Goal: Task Accomplishment & Management: Use online tool/utility

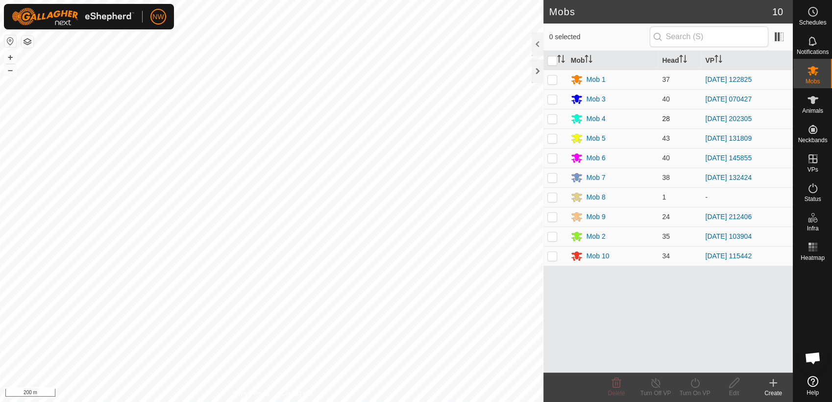
click at [554, 119] on p-checkbox at bounding box center [552, 119] width 10 height 8
checkbox input "true"
click at [697, 384] on icon at bounding box center [695, 383] width 12 height 12
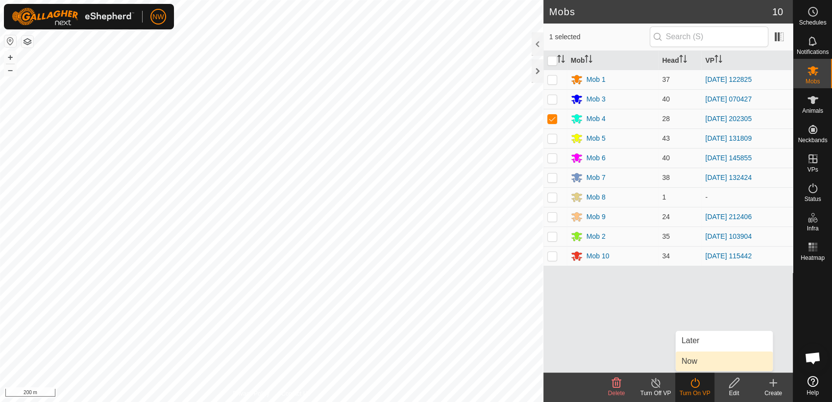
click at [694, 361] on link "Now" at bounding box center [723, 361] width 97 height 20
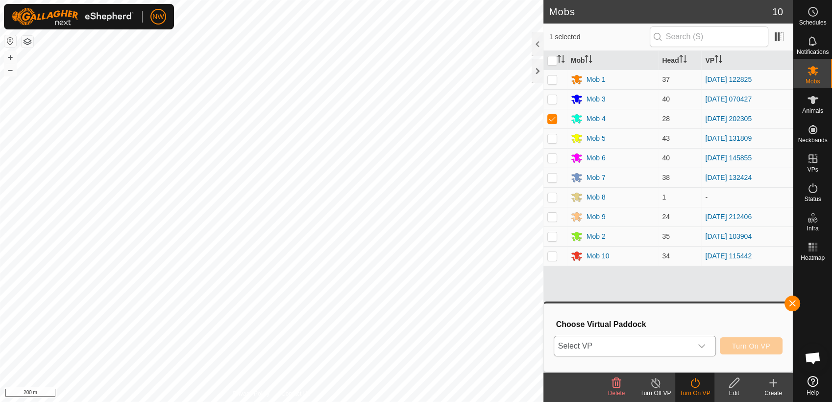
click at [701, 345] on icon "dropdown trigger" at bounding box center [701, 346] width 7 height 4
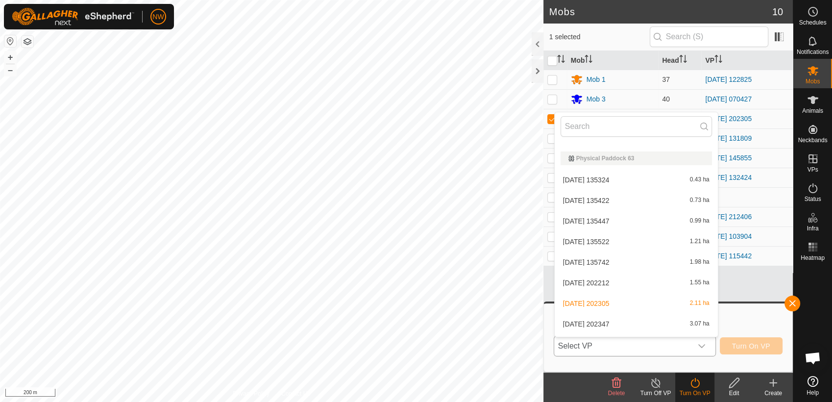
scroll to position [8249, 0]
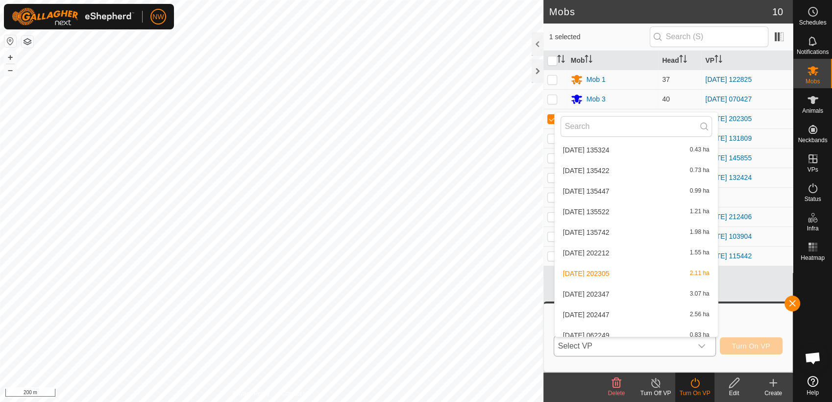
click at [611, 289] on li "[DATE] 202347 3.07 ha" at bounding box center [635, 294] width 163 height 20
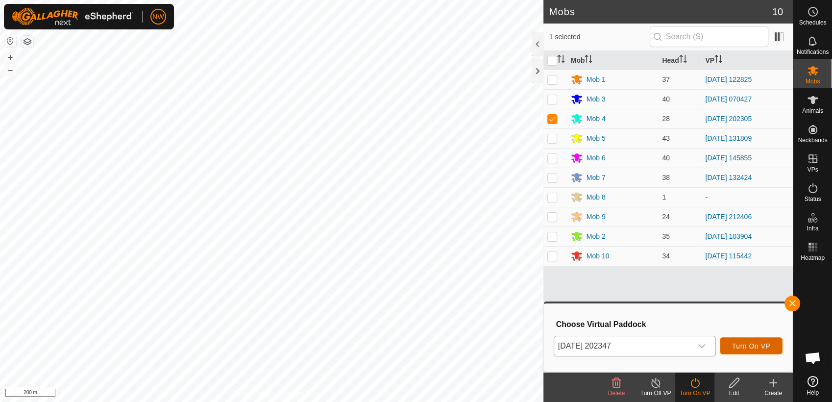
click at [748, 346] on span "Turn On VP" at bounding box center [751, 346] width 38 height 8
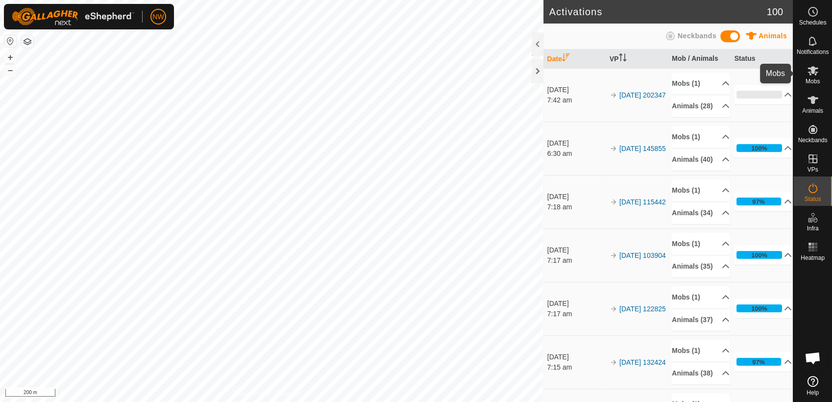
click at [811, 76] on es-mob-svg-icon at bounding box center [813, 71] width 18 height 16
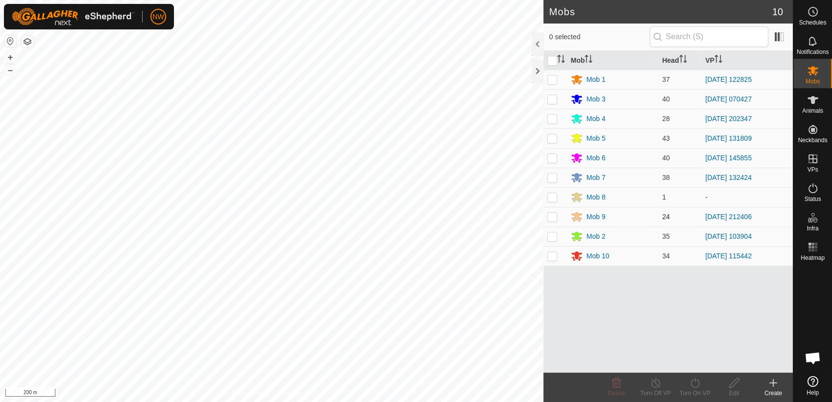
click at [552, 217] on p-checkbox at bounding box center [552, 217] width 10 height 8
checkbox input "true"
click at [694, 385] on icon at bounding box center [695, 383] width 12 height 12
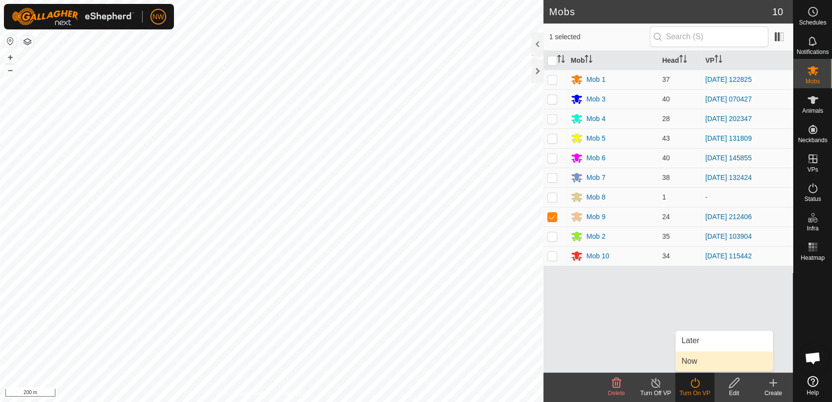
click at [690, 361] on link "Now" at bounding box center [723, 361] width 97 height 20
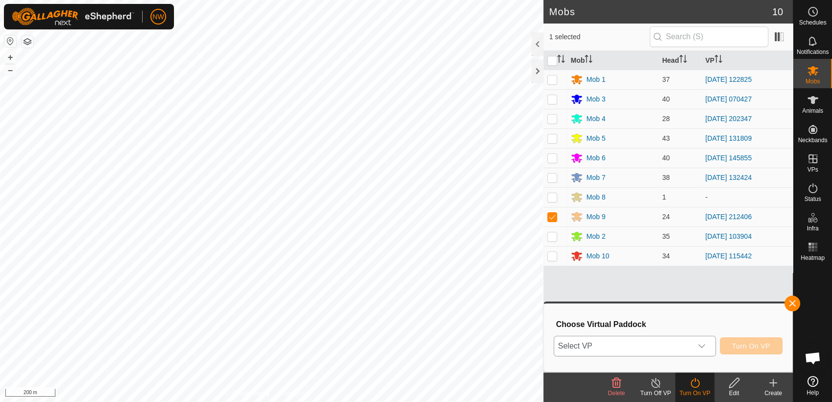
click at [703, 343] on icon "dropdown trigger" at bounding box center [701, 346] width 8 height 8
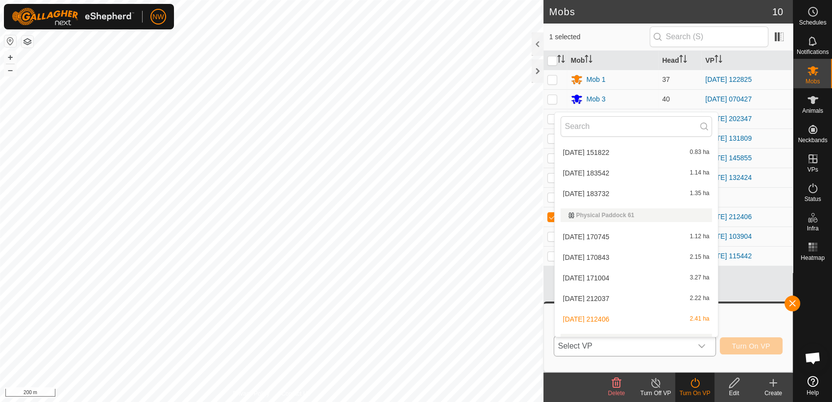
scroll to position [7993, 0]
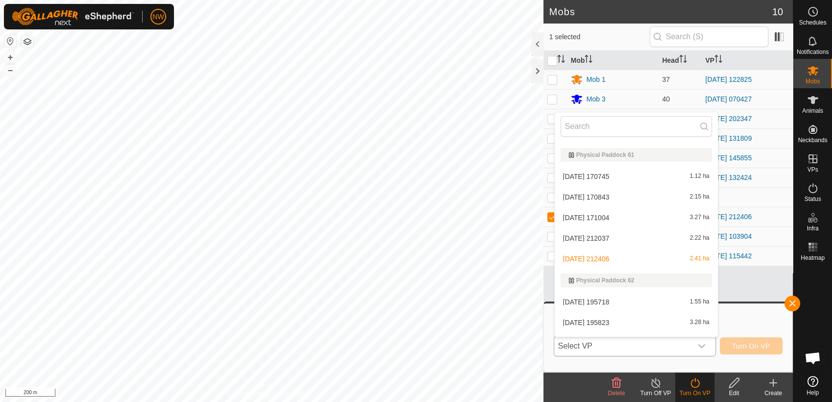
click at [598, 237] on li "[DATE] 212037 2.22 ha" at bounding box center [635, 238] width 163 height 20
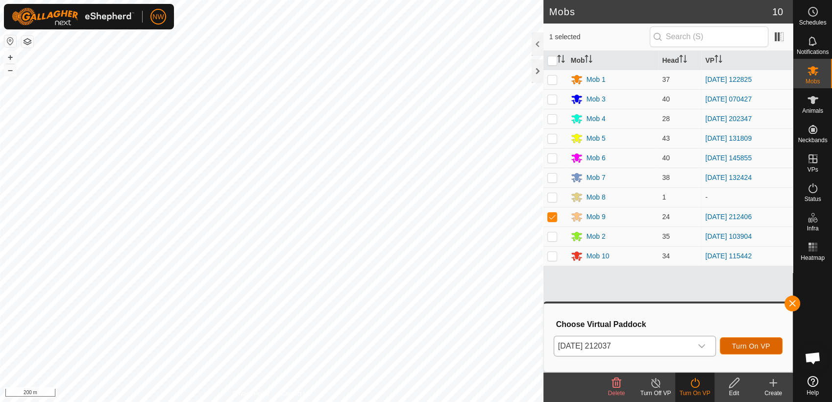
click at [744, 346] on span "Turn On VP" at bounding box center [751, 346] width 38 height 8
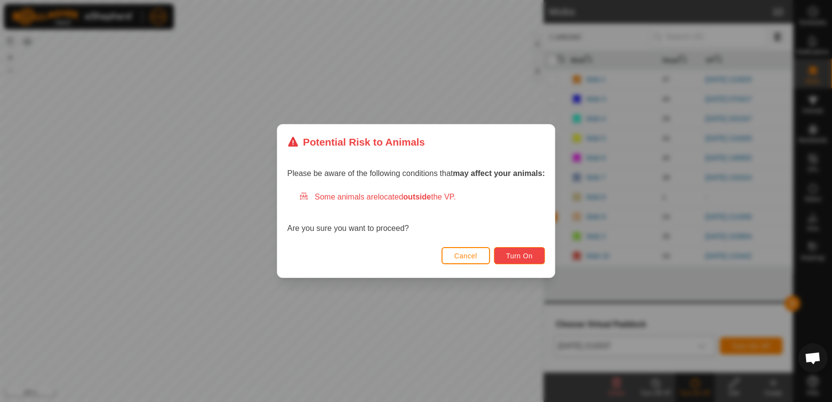
click at [531, 249] on button "Turn On" at bounding box center [519, 255] width 51 height 17
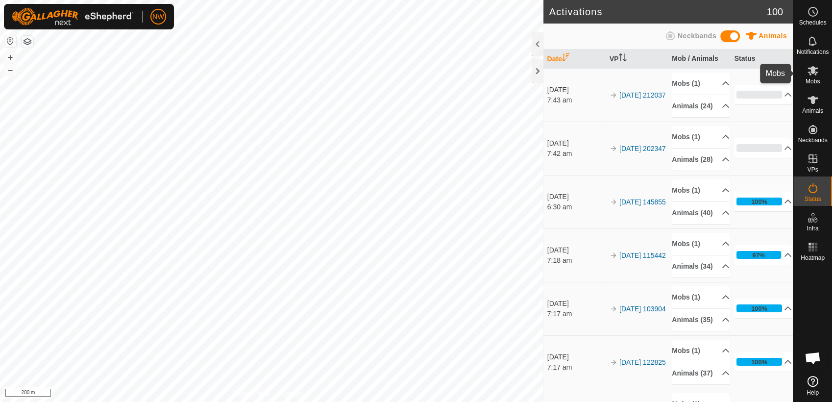
click at [812, 72] on icon at bounding box center [812, 70] width 11 height 9
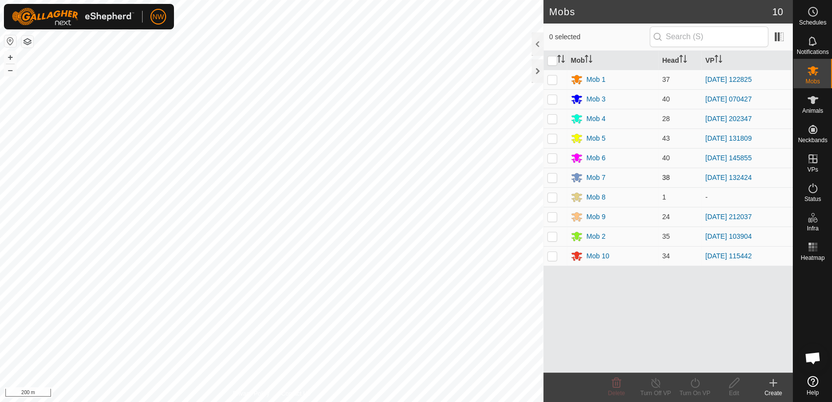
click at [553, 176] on p-checkbox at bounding box center [552, 177] width 10 height 8
checkbox input "true"
click at [694, 384] on icon at bounding box center [695, 383] width 12 height 12
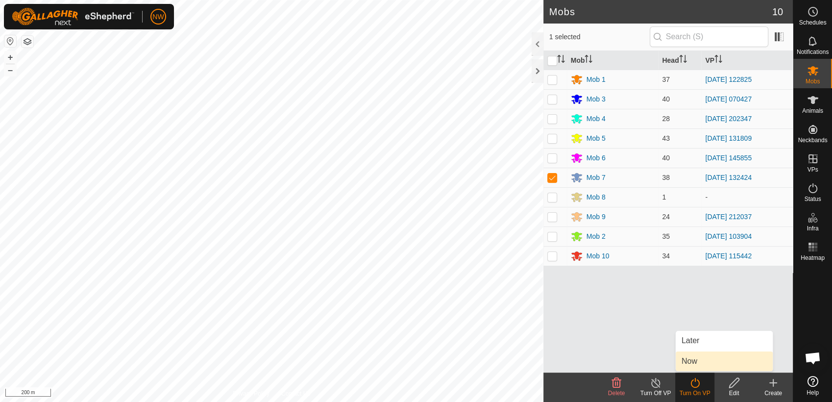
click at [700, 363] on link "Now" at bounding box center [723, 361] width 97 height 20
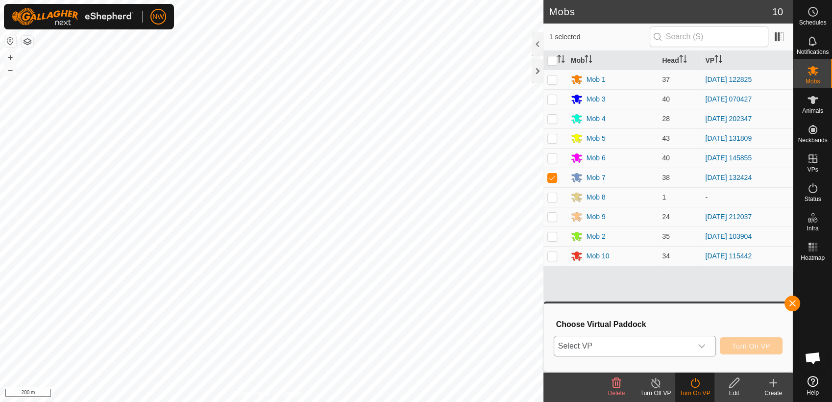
click at [703, 344] on icon "dropdown trigger" at bounding box center [701, 346] width 8 height 8
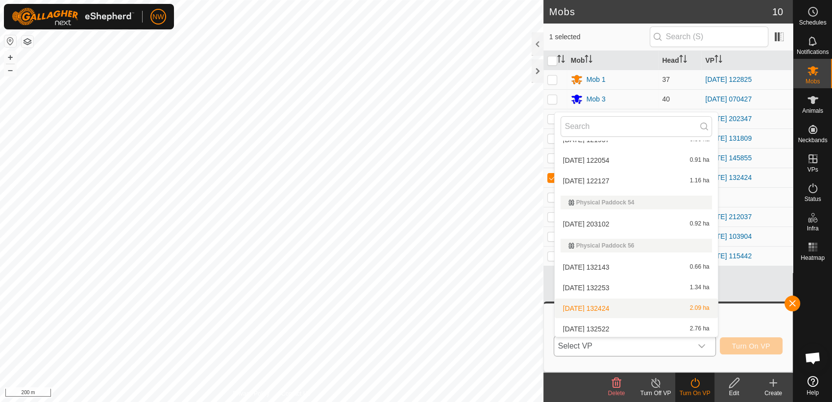
scroll to position [7215, 0]
click at [613, 318] on li "[DATE] 132522 2.76 ha" at bounding box center [635, 327] width 163 height 20
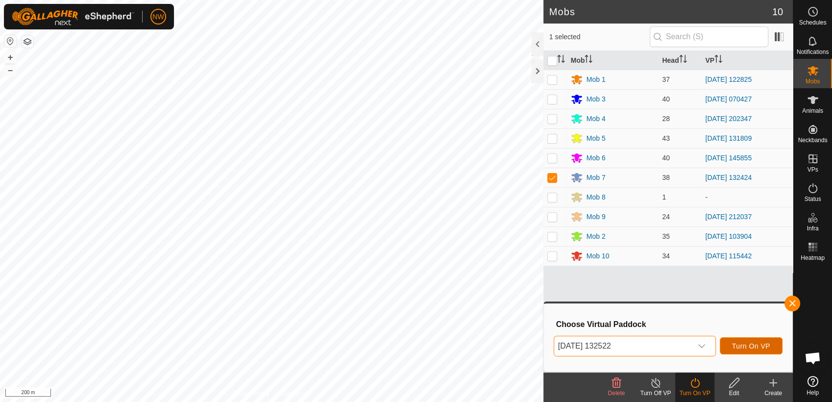
click at [742, 346] on span "Turn On VP" at bounding box center [751, 346] width 38 height 8
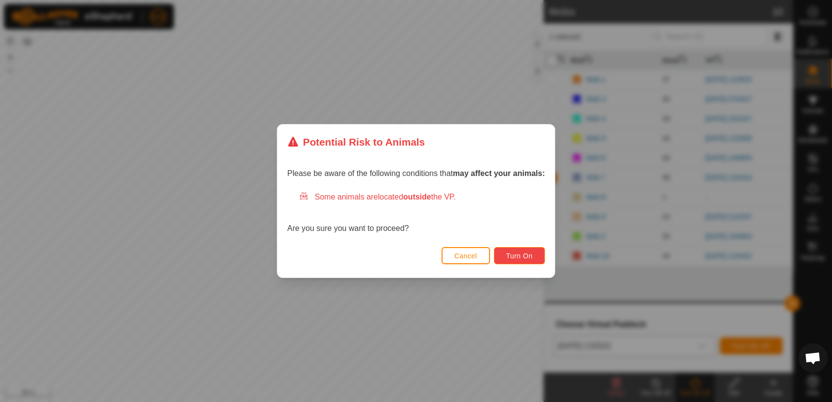
click at [506, 251] on button "Turn On" at bounding box center [519, 255] width 51 height 17
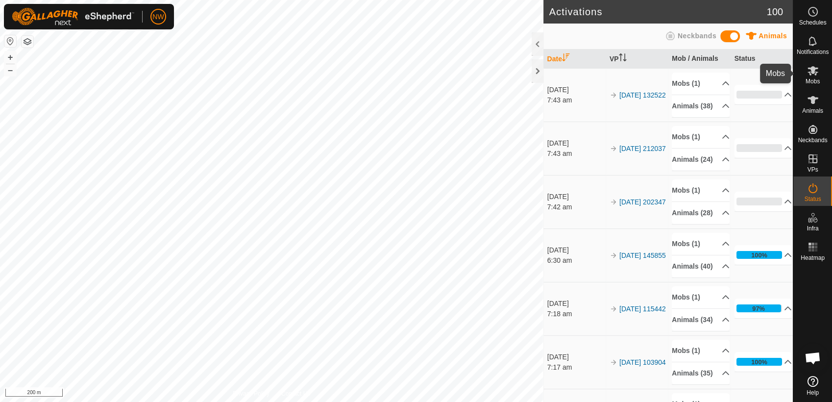
click at [814, 78] on span "Mobs" at bounding box center [812, 81] width 14 height 6
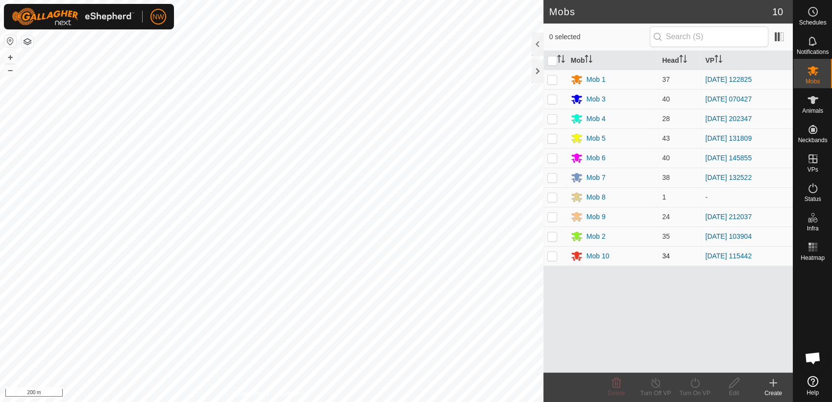
drag, startPoint x: 551, startPoint y: 256, endPoint x: 554, endPoint y: 264, distance: 8.4
click at [551, 256] on p-checkbox at bounding box center [552, 256] width 10 height 8
checkbox input "true"
click at [694, 383] on icon at bounding box center [695, 383] width 12 height 12
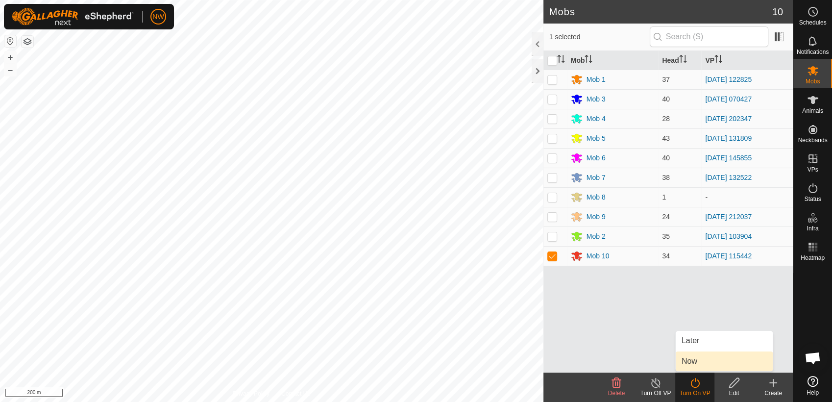
click at [694, 358] on link "Now" at bounding box center [723, 361] width 97 height 20
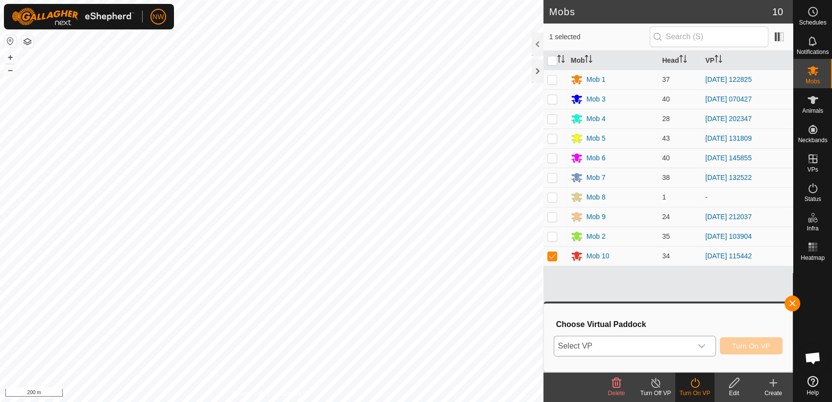
click at [704, 342] on icon "dropdown trigger" at bounding box center [701, 346] width 8 height 8
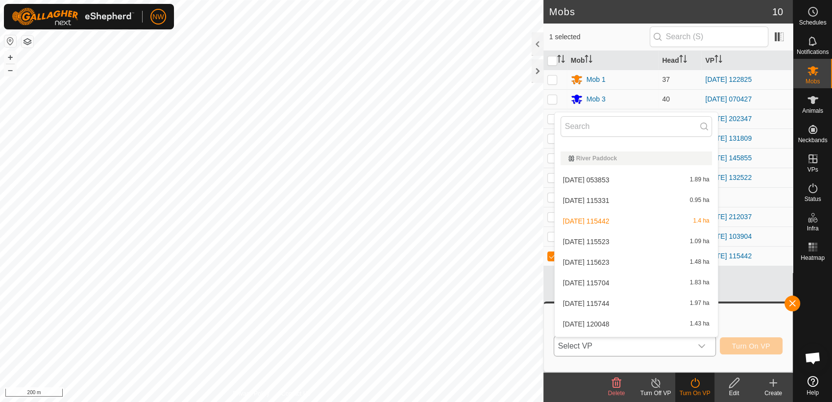
scroll to position [10927, 0]
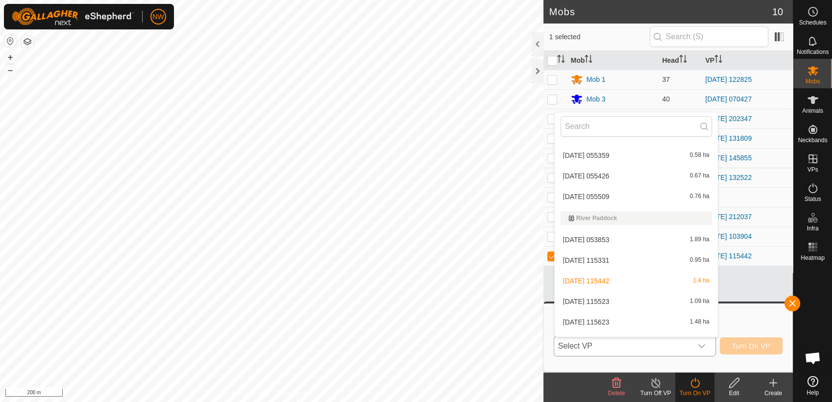
click at [603, 296] on li "[DATE] 115523 1.09 ha" at bounding box center [635, 301] width 163 height 20
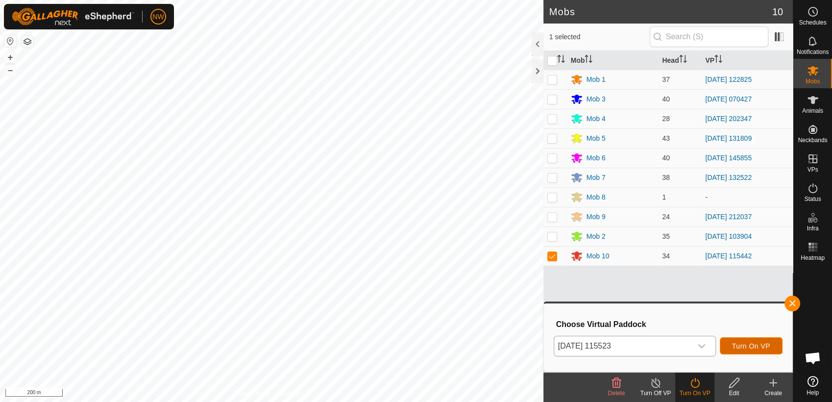
click at [741, 342] on span "Turn On VP" at bounding box center [751, 346] width 38 height 8
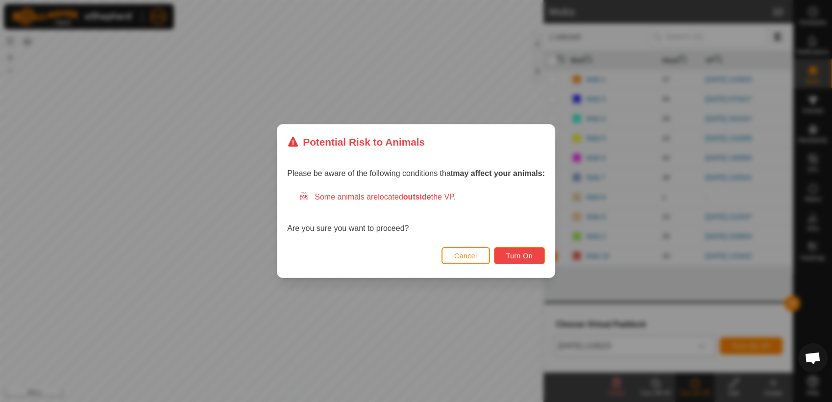
click at [506, 255] on span "Turn On" at bounding box center [519, 256] width 26 height 8
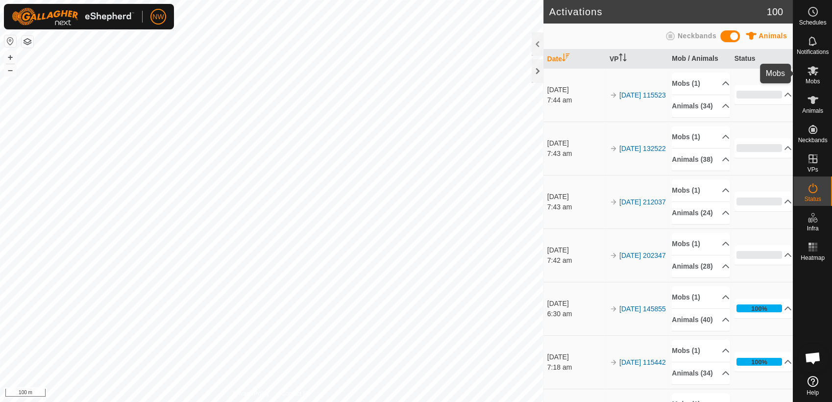
click at [816, 78] on span "Mobs" at bounding box center [812, 81] width 14 height 6
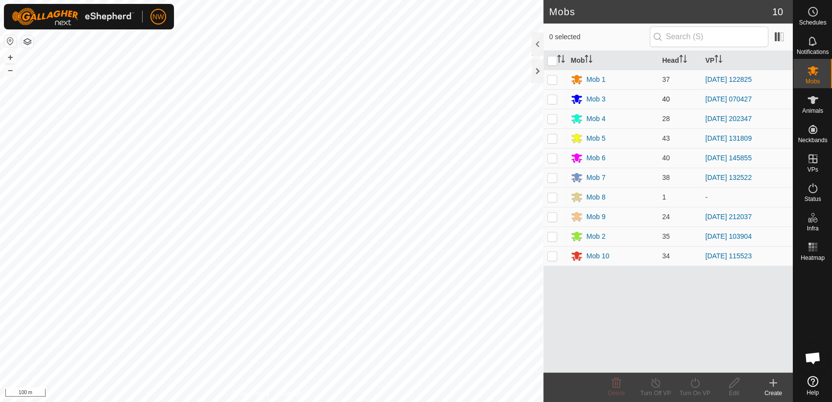
drag, startPoint x: 552, startPoint y: 97, endPoint x: 556, endPoint y: 106, distance: 9.5
click at [553, 98] on p-checkbox at bounding box center [552, 99] width 10 height 8
checkbox input "true"
click at [692, 385] on icon at bounding box center [695, 383] width 12 height 12
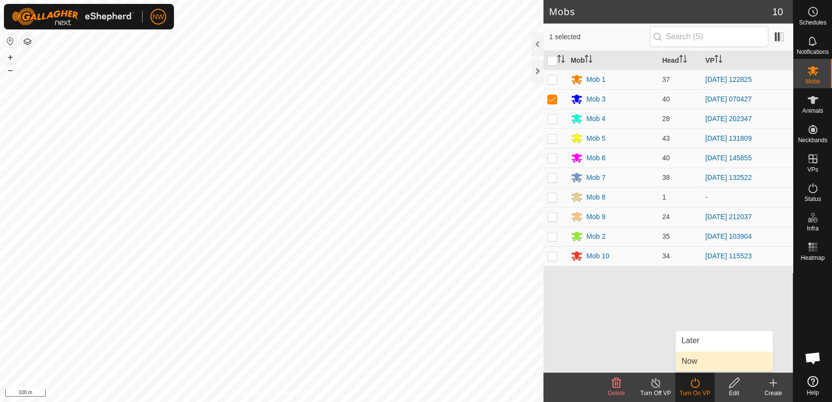
click at [697, 361] on link "Now" at bounding box center [723, 361] width 97 height 20
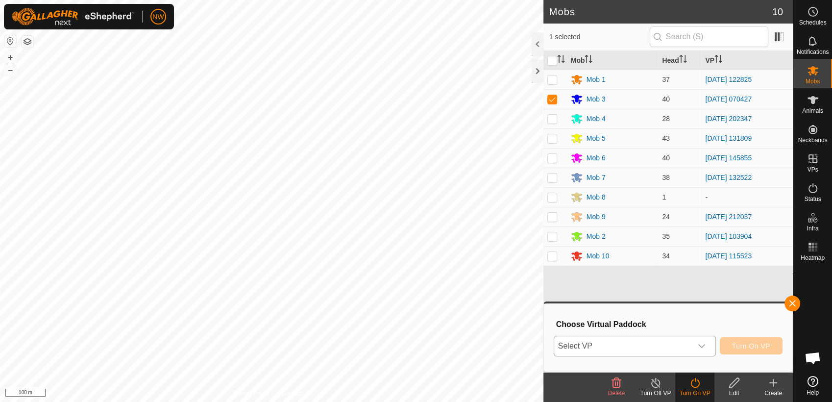
click at [704, 344] on icon "dropdown trigger" at bounding box center [701, 346] width 8 height 8
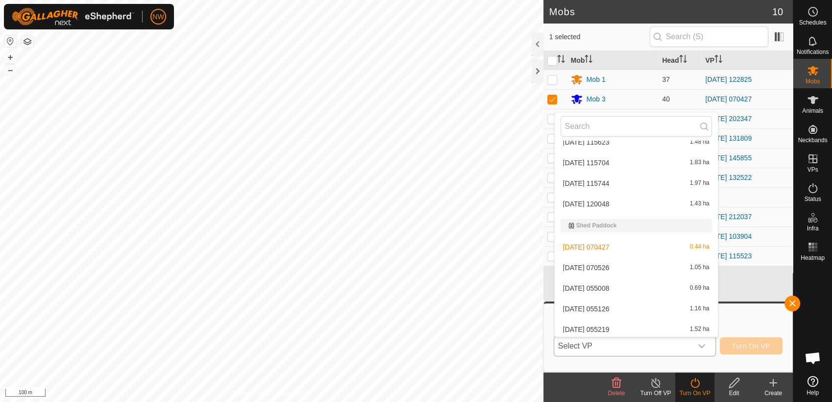
scroll to position [11109, 0]
click at [606, 265] on li "[DATE] [DATE] 1.05 ha" at bounding box center [635, 266] width 163 height 20
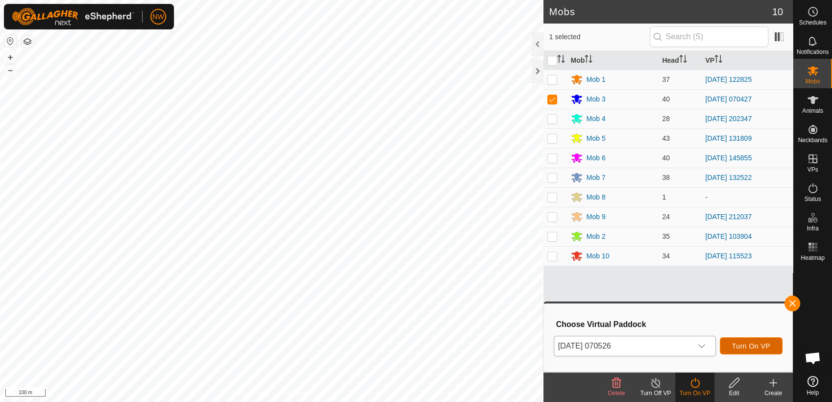
click at [741, 345] on span "Turn On VP" at bounding box center [751, 346] width 38 height 8
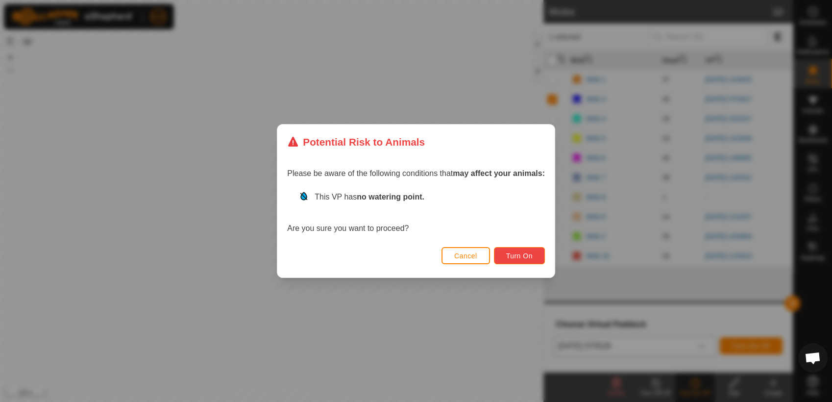
click at [509, 250] on button "Turn On" at bounding box center [519, 255] width 51 height 17
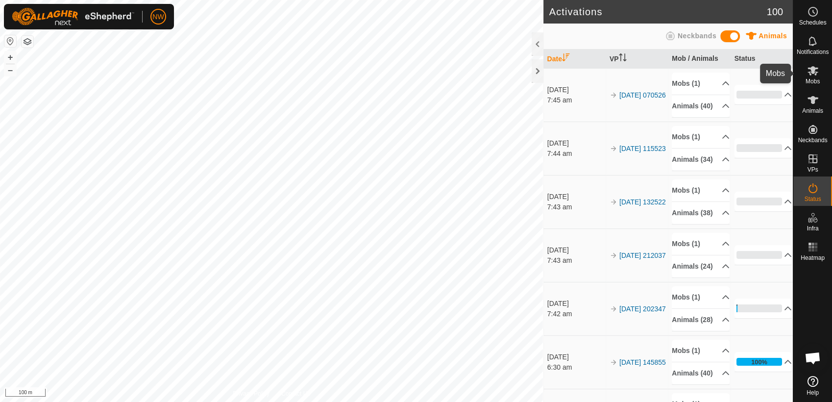
click at [809, 70] on icon at bounding box center [813, 71] width 12 height 12
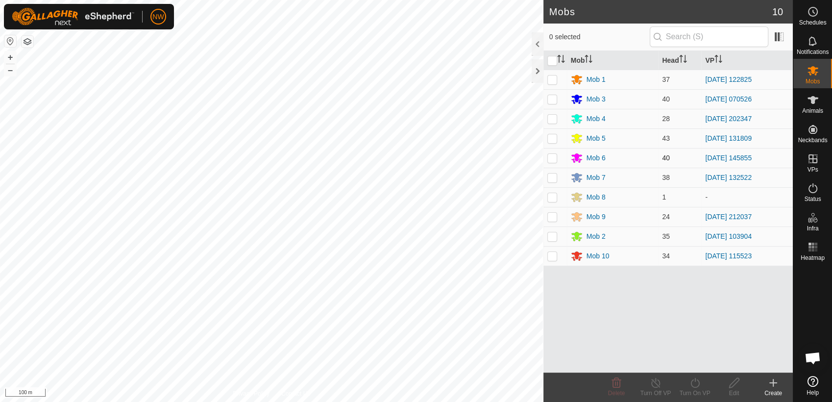
drag, startPoint x: 552, startPoint y: 139, endPoint x: 556, endPoint y: 153, distance: 15.2
click at [552, 140] on p-checkbox at bounding box center [552, 138] width 10 height 8
checkbox input "true"
click at [695, 385] on icon at bounding box center [695, 383] width 12 height 12
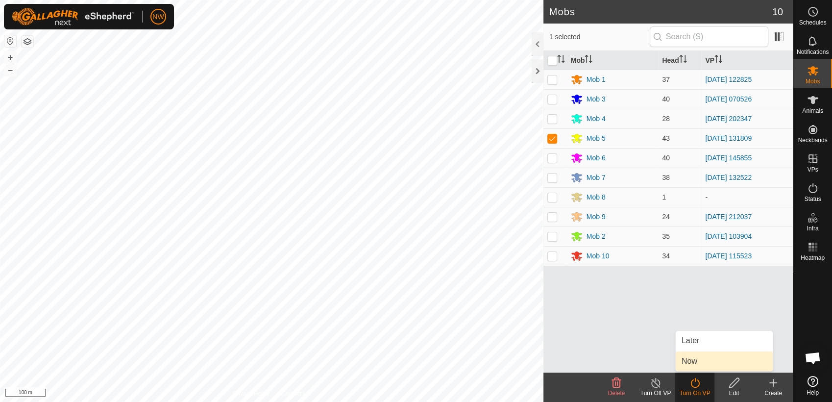
click at [690, 359] on link "Now" at bounding box center [723, 361] width 97 height 20
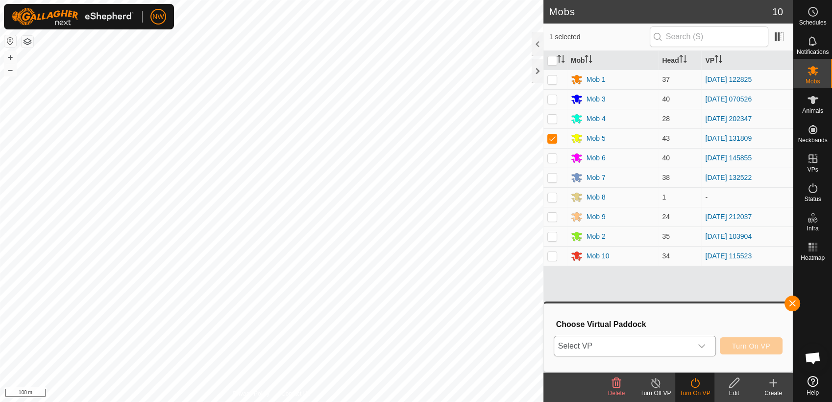
click at [705, 347] on icon "dropdown trigger" at bounding box center [701, 346] width 8 height 8
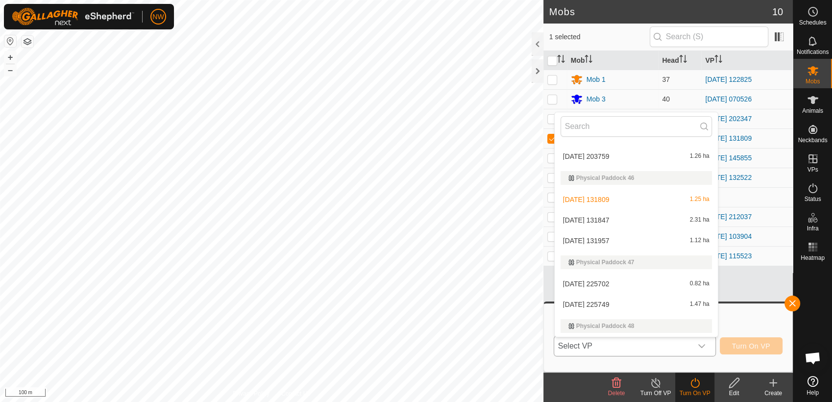
scroll to position [6495, 0]
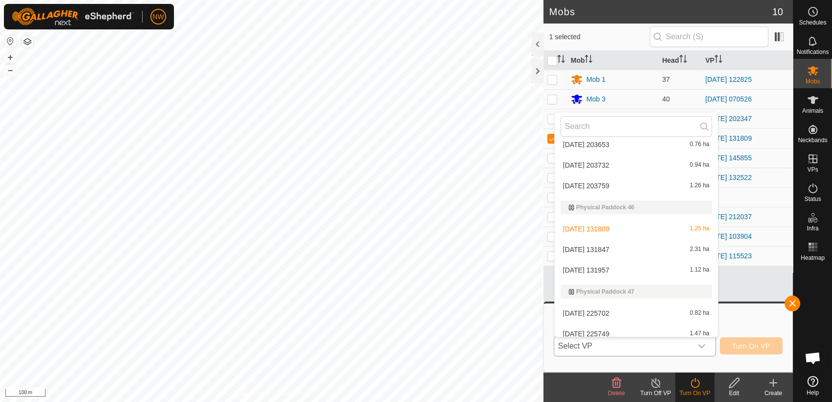
click at [611, 246] on li "[DATE] 131847 2.31 ha" at bounding box center [635, 249] width 163 height 20
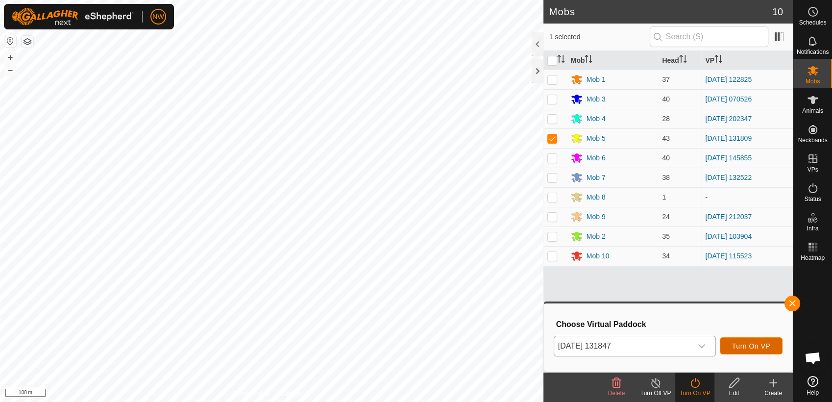
click at [750, 342] on span "Turn On VP" at bounding box center [751, 346] width 38 height 8
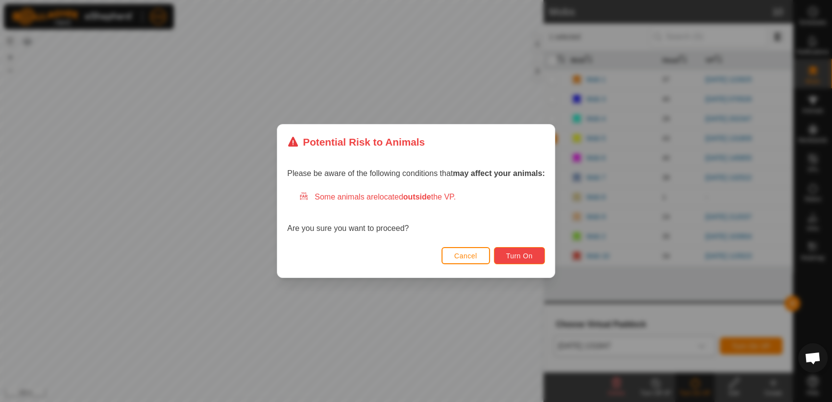
click at [529, 257] on span "Turn On" at bounding box center [519, 256] width 26 height 8
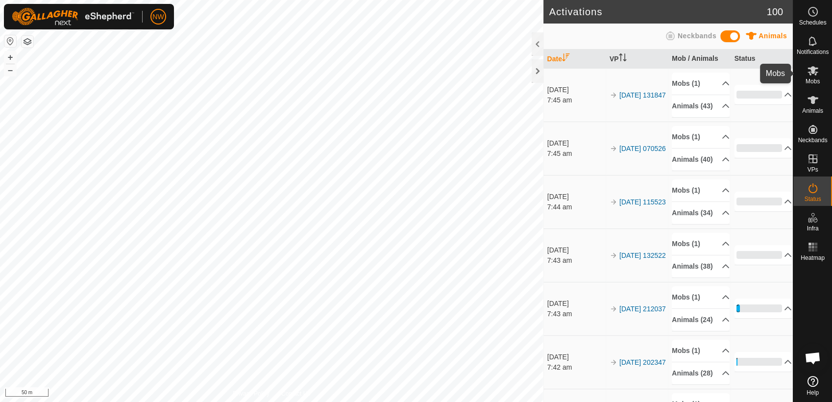
click at [814, 71] on icon at bounding box center [812, 70] width 11 height 9
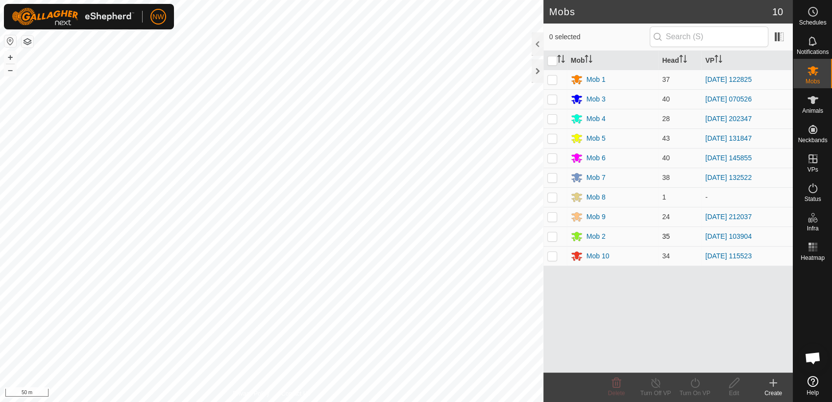
click at [553, 236] on p-checkbox at bounding box center [552, 236] width 10 height 8
checkbox input "true"
click at [693, 383] on icon at bounding box center [695, 383] width 12 height 12
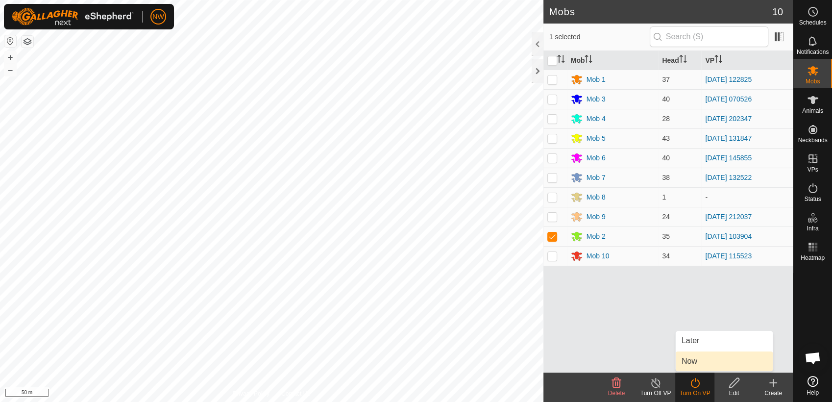
click at [694, 359] on link "Now" at bounding box center [723, 361] width 97 height 20
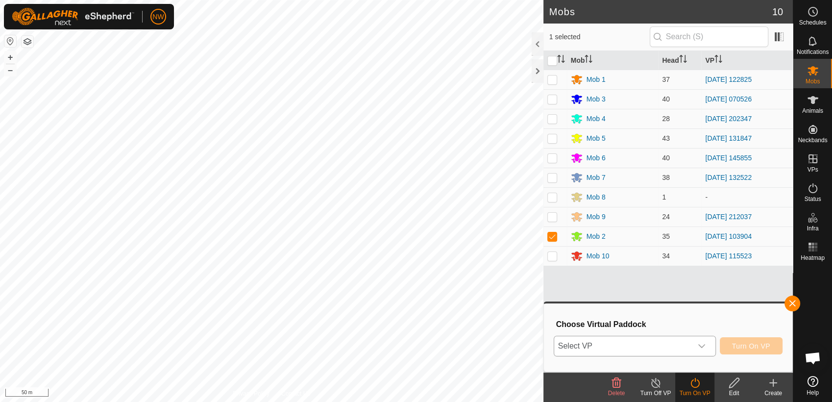
click at [703, 342] on icon "dropdown trigger" at bounding box center [701, 346] width 8 height 8
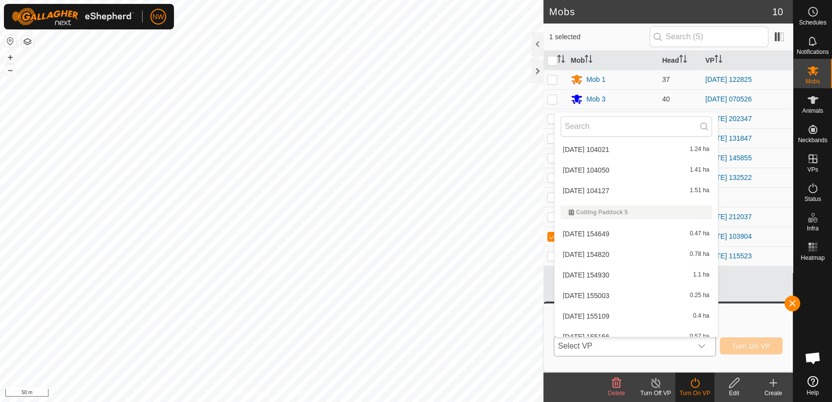
scroll to position [1435, 0]
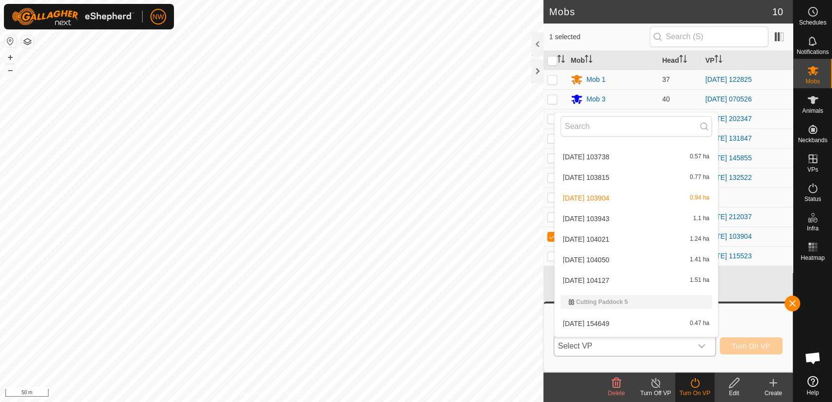
click at [612, 235] on li "[DATE] 104021 1.24 ha" at bounding box center [635, 239] width 163 height 20
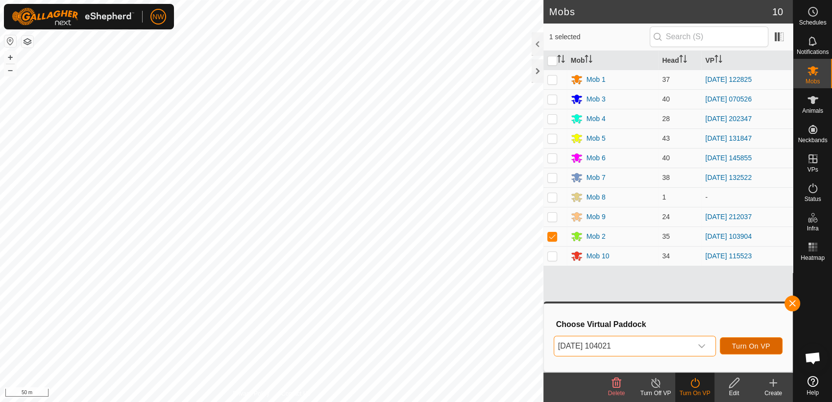
click at [745, 342] on span "Turn On VP" at bounding box center [751, 346] width 38 height 8
